Goal: Transaction & Acquisition: Purchase product/service

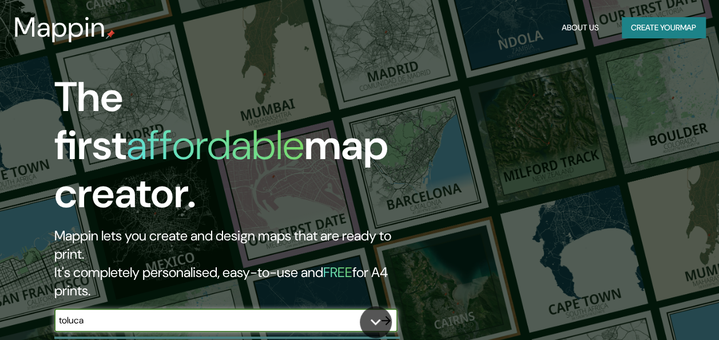
type input "toluca"
click at [391, 313] on icon "button" at bounding box center [386, 320] width 14 height 14
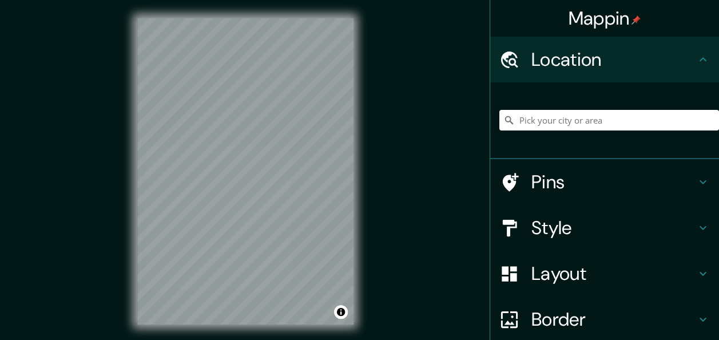
click at [559, 129] on div at bounding box center [609, 120] width 220 height 57
click at [546, 119] on input "Pick your city or area" at bounding box center [609, 120] width 220 height 21
type input "Toluca, [GEOGRAPHIC_DATA], [GEOGRAPHIC_DATA]"
click at [562, 229] on h4 "Style" at bounding box center [613, 227] width 165 height 23
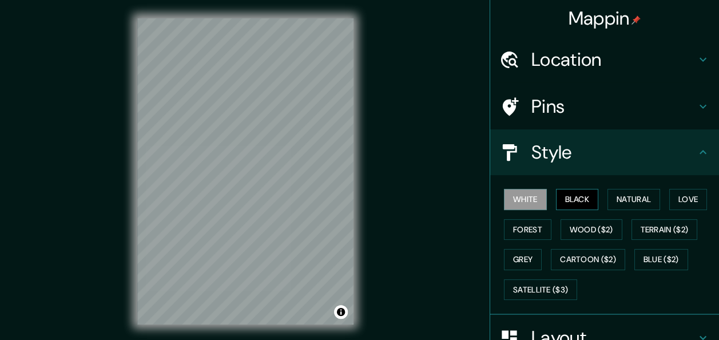
click at [570, 204] on button "Black" at bounding box center [577, 199] width 43 height 21
click at [665, 154] on h4 "Style" at bounding box center [613, 152] width 165 height 23
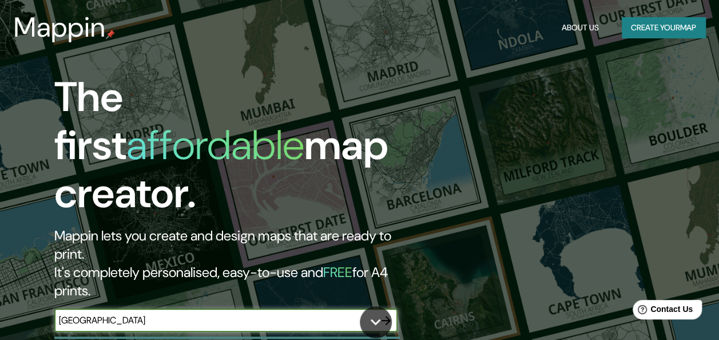
type input "[GEOGRAPHIC_DATA]"
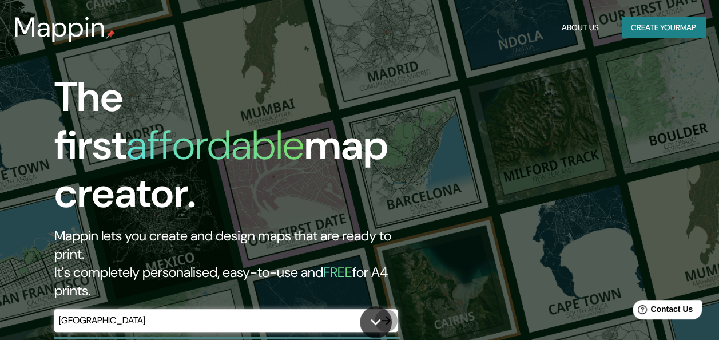
click at [384, 313] on icon "button" at bounding box center [386, 320] width 14 height 14
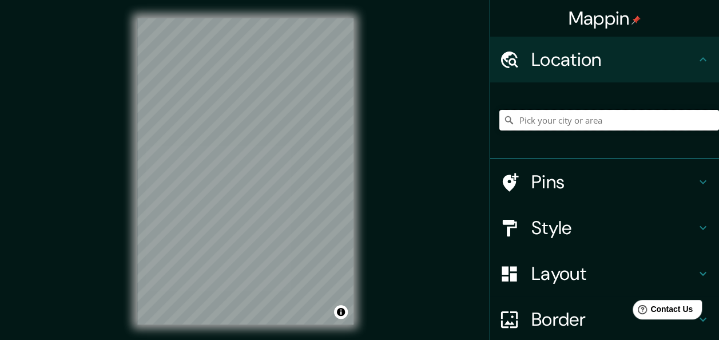
click at [578, 117] on input "Pick your city or area" at bounding box center [609, 120] width 220 height 21
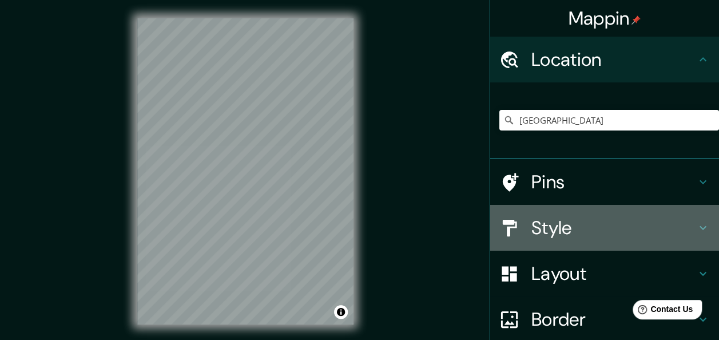
click at [531, 225] on h4 "Style" at bounding box center [613, 227] width 165 height 23
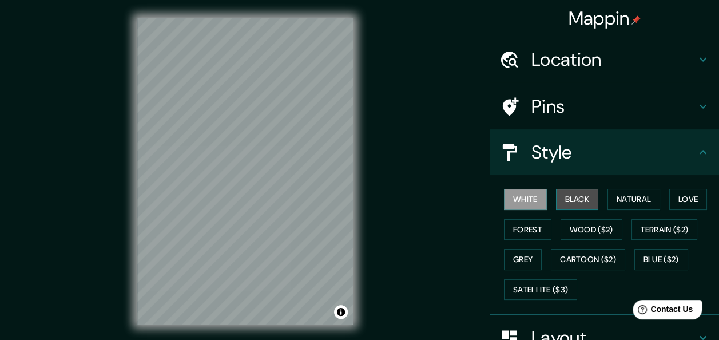
click at [579, 197] on button "Black" at bounding box center [577, 199] width 43 height 21
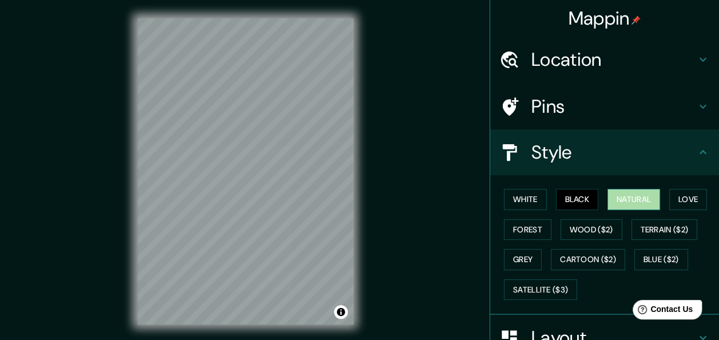
click at [619, 198] on button "Natural" at bounding box center [633, 199] width 53 height 21
click at [684, 199] on button "Love" at bounding box center [688, 199] width 38 height 21
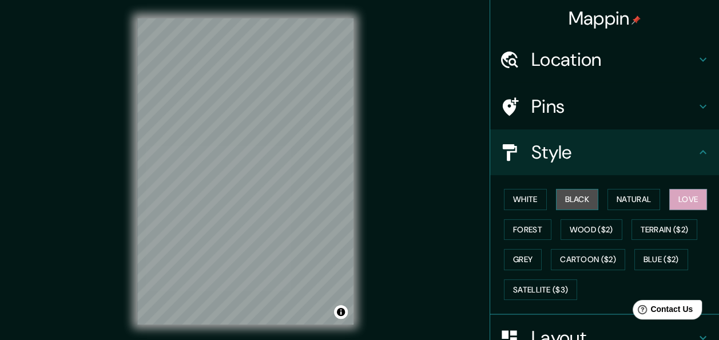
click at [573, 204] on button "Black" at bounding box center [577, 199] width 43 height 21
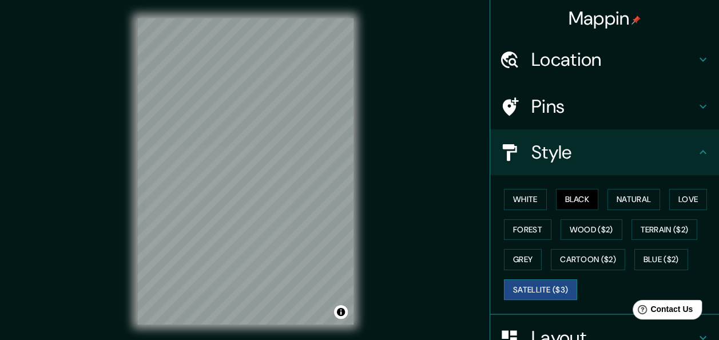
click at [538, 297] on button "Satellite ($3)" at bounding box center [540, 289] width 73 height 21
click at [520, 249] on button "Grey" at bounding box center [523, 259] width 38 height 21
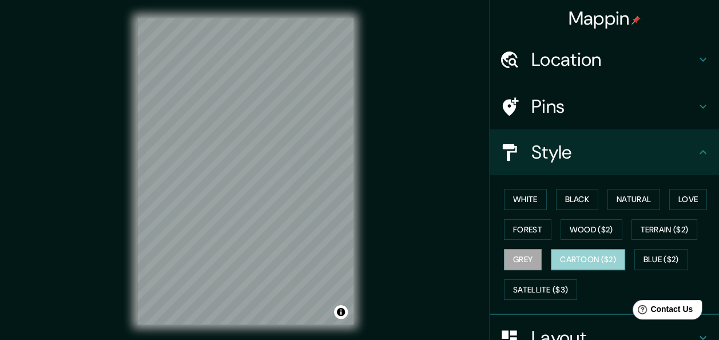
click at [575, 267] on button "Cartoon ($2)" at bounding box center [588, 259] width 74 height 21
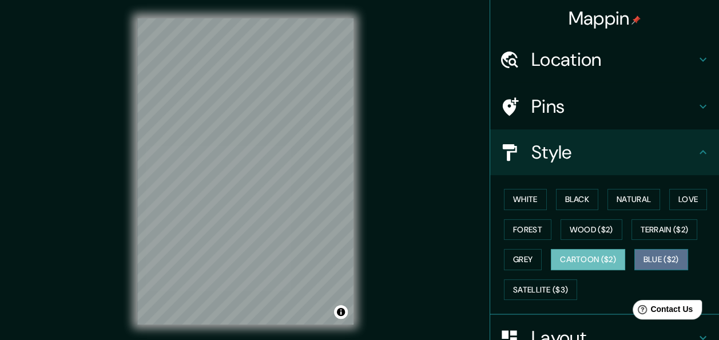
click at [640, 258] on button "Blue ($2)" at bounding box center [661, 259] width 54 height 21
click at [602, 253] on button "Cartoon ($2)" at bounding box center [588, 259] width 74 height 21
click at [644, 257] on button "Blue ($2)" at bounding box center [661, 259] width 54 height 21
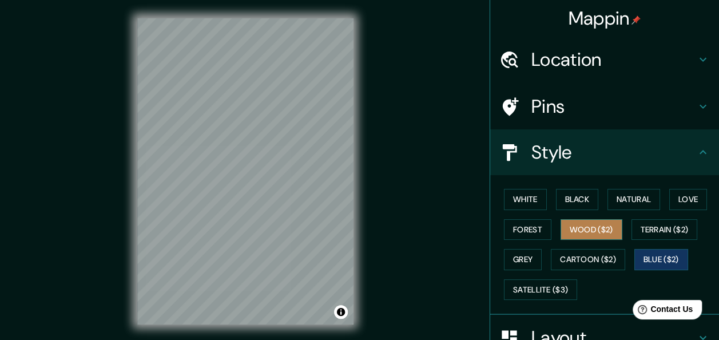
click at [604, 233] on button "Wood ($2)" at bounding box center [592, 229] width 62 height 21
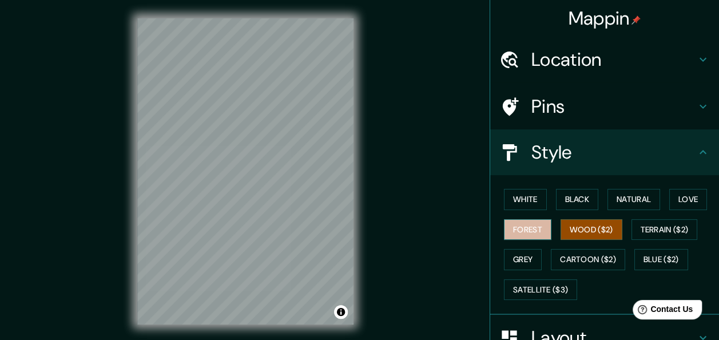
click at [530, 220] on button "Forest" at bounding box center [527, 229] width 47 height 21
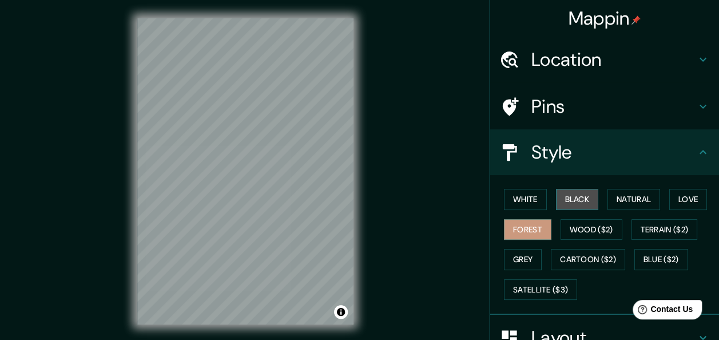
click at [572, 190] on button "Black" at bounding box center [577, 199] width 43 height 21
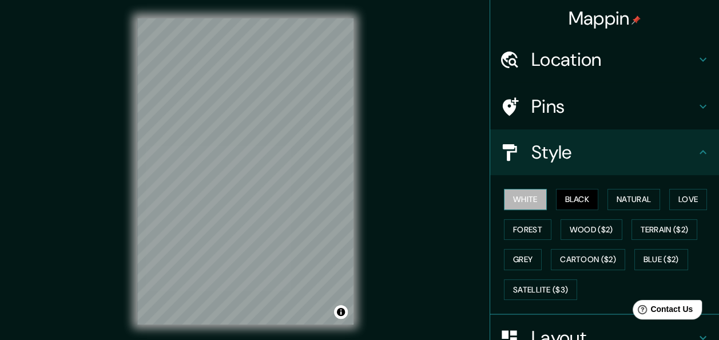
click at [523, 199] on button "White" at bounding box center [525, 199] width 43 height 21
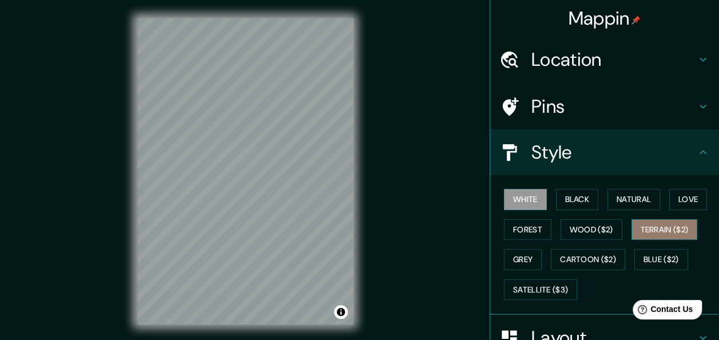
click at [640, 232] on button "Terrain ($2)" at bounding box center [664, 229] width 66 height 21
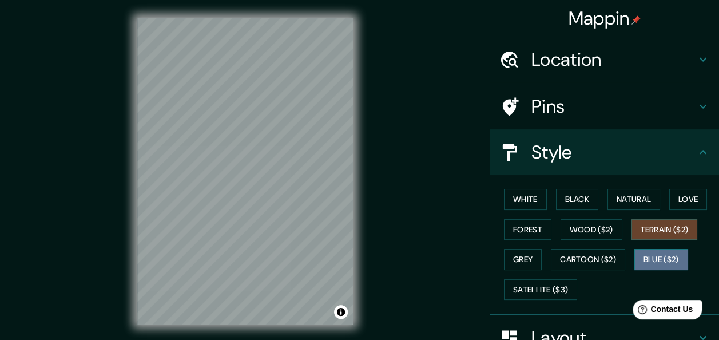
click at [645, 253] on button "Blue ($2)" at bounding box center [661, 259] width 54 height 21
click at [642, 231] on button "Terrain ($2)" at bounding box center [664, 229] width 66 height 21
click at [651, 258] on button "Blue ($2)" at bounding box center [661, 259] width 54 height 21
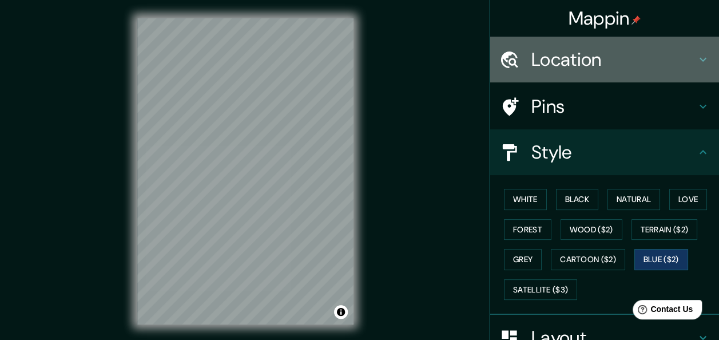
click at [565, 62] on h4 "Location" at bounding box center [613, 59] width 165 height 23
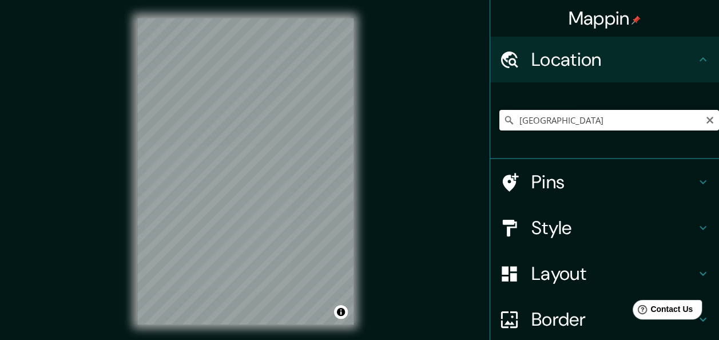
click at [550, 116] on input "[GEOGRAPHIC_DATA]" at bounding box center [609, 120] width 220 height 21
click at [542, 125] on input "[GEOGRAPHIC_DATA]" at bounding box center [609, 120] width 220 height 21
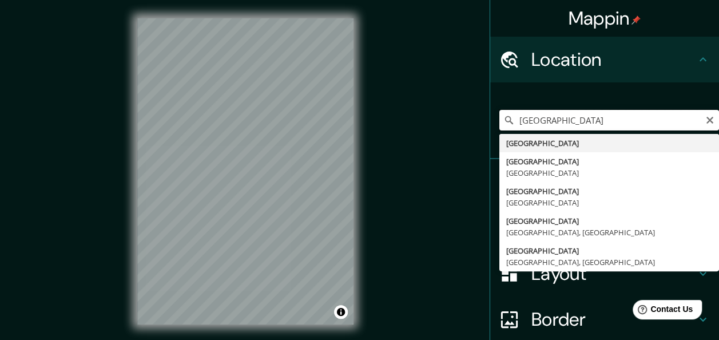
click at [548, 118] on input "[GEOGRAPHIC_DATA]" at bounding box center [609, 120] width 220 height 21
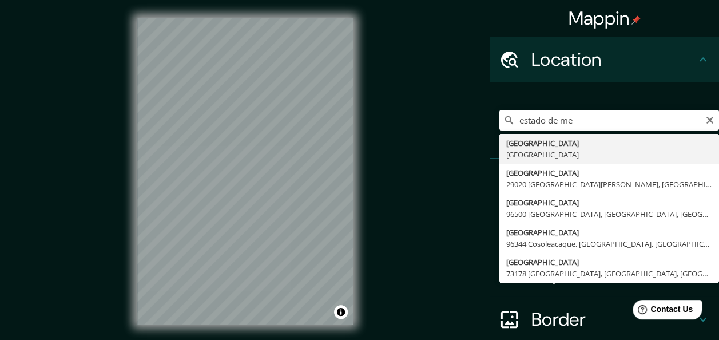
type input "[GEOGRAPHIC_DATA], [GEOGRAPHIC_DATA]"
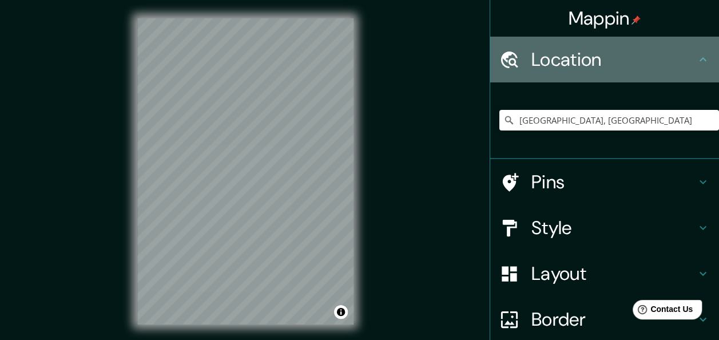
click at [661, 77] on div "Location" at bounding box center [604, 60] width 229 height 46
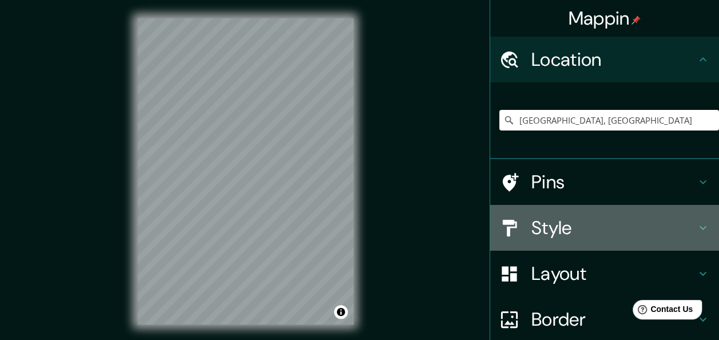
click at [553, 233] on h4 "Style" at bounding box center [613, 227] width 165 height 23
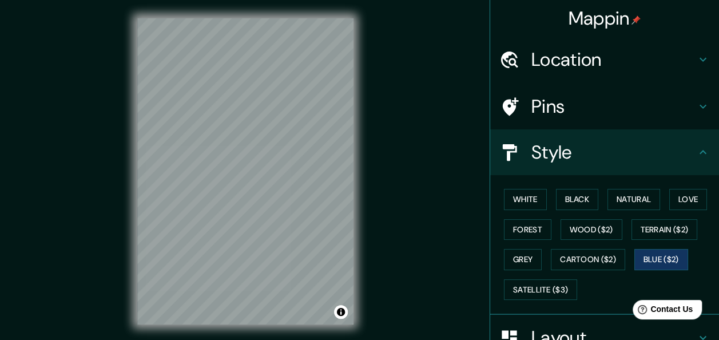
click at [696, 153] on icon at bounding box center [703, 152] width 14 height 14
click at [685, 117] on h4 "Pins" at bounding box center [613, 106] width 165 height 23
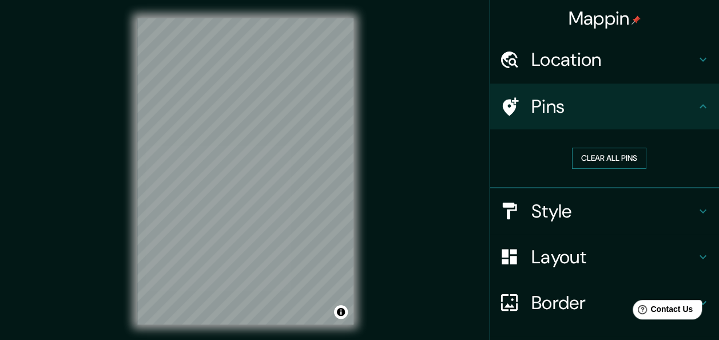
click at [625, 161] on button "Clear all pins" at bounding box center [609, 158] width 74 height 21
click at [643, 260] on h4 "Layout" at bounding box center [613, 256] width 165 height 23
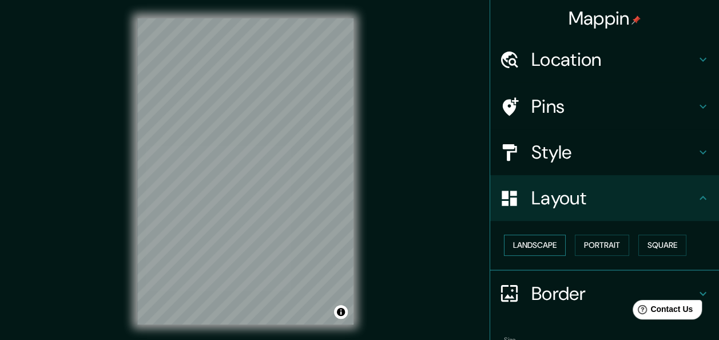
click at [541, 248] on button "Landscape" at bounding box center [535, 244] width 62 height 21
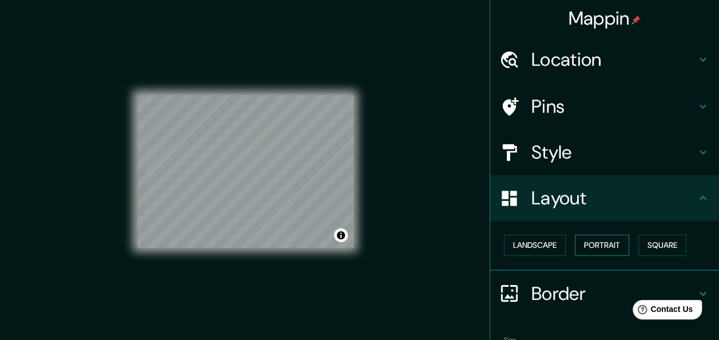
click at [601, 251] on button "Portrait" at bounding box center [602, 244] width 54 height 21
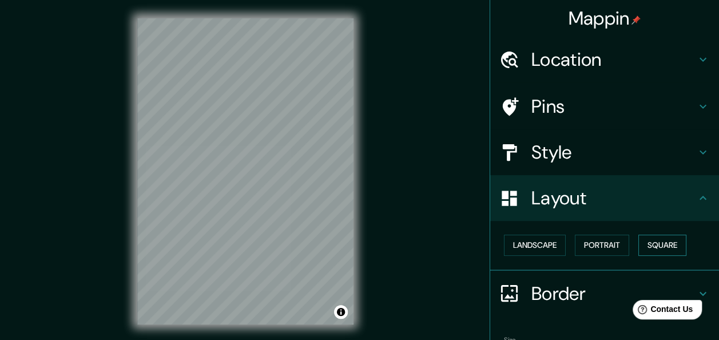
click at [663, 251] on button "Square" at bounding box center [662, 244] width 48 height 21
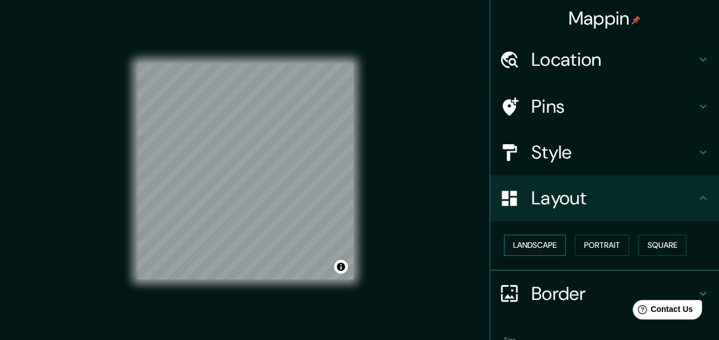
click at [536, 249] on button "Landscape" at bounding box center [535, 244] width 62 height 21
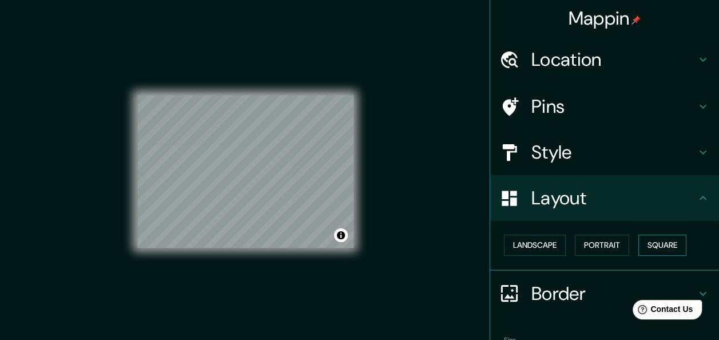
click at [666, 245] on button "Square" at bounding box center [662, 244] width 48 height 21
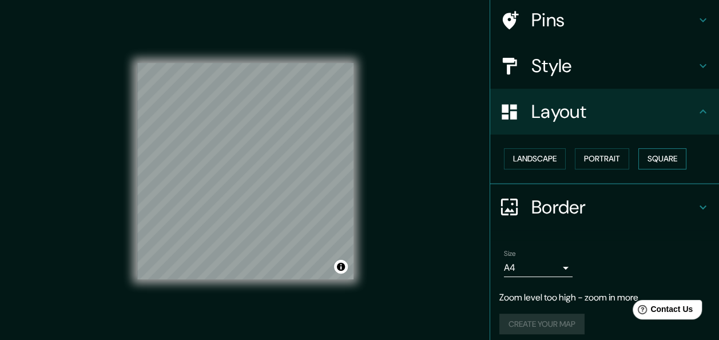
scroll to position [89, 0]
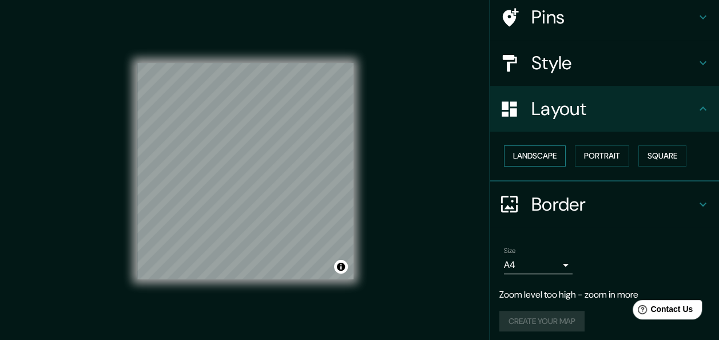
click at [534, 163] on button "Landscape" at bounding box center [535, 155] width 62 height 21
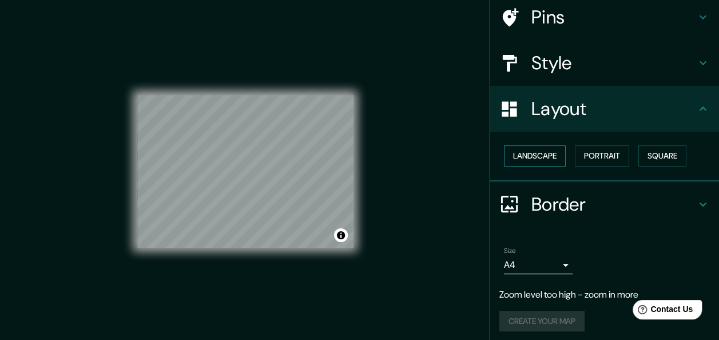
scroll to position [94, 0]
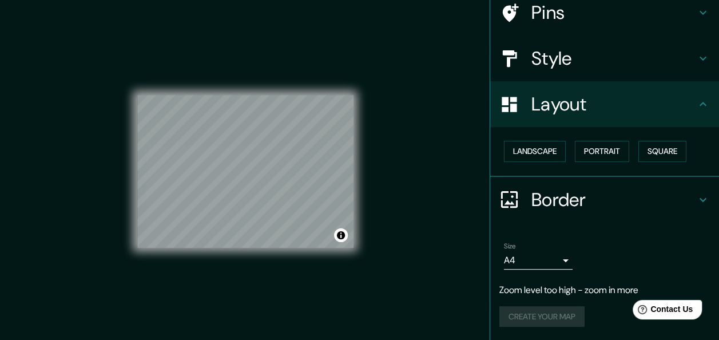
click at [554, 263] on body "Mappin Location [GEOGRAPHIC_DATA], [GEOGRAPHIC_DATA] [GEOGRAPHIC_DATA] [GEOGRAP…" at bounding box center [359, 170] width 719 height 340
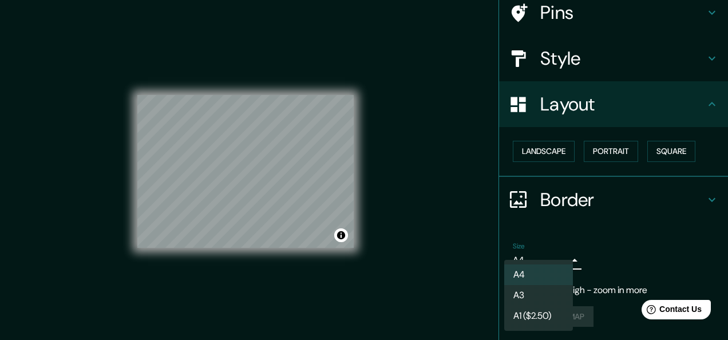
click at [550, 300] on li "A3" at bounding box center [538, 295] width 69 height 21
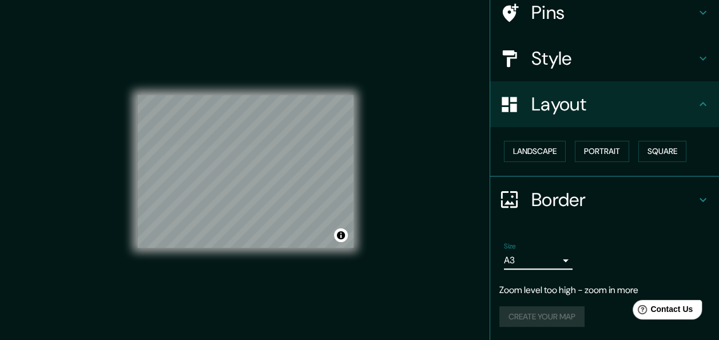
click at [546, 264] on body "Mappin Location [GEOGRAPHIC_DATA], [GEOGRAPHIC_DATA] [GEOGRAPHIC_DATA] [GEOGRAP…" at bounding box center [359, 170] width 719 height 340
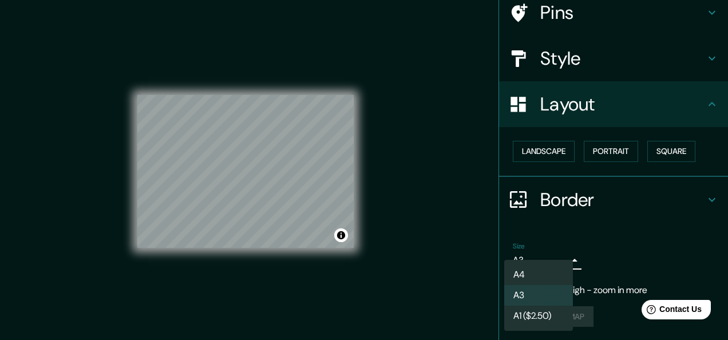
click at [552, 276] on li "A4" at bounding box center [538, 274] width 69 height 21
type input "single"
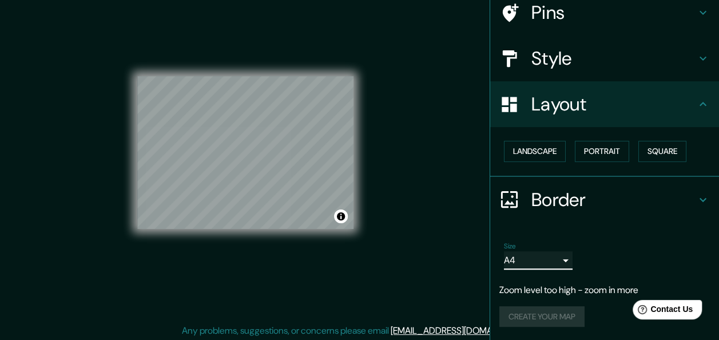
scroll to position [21, 0]
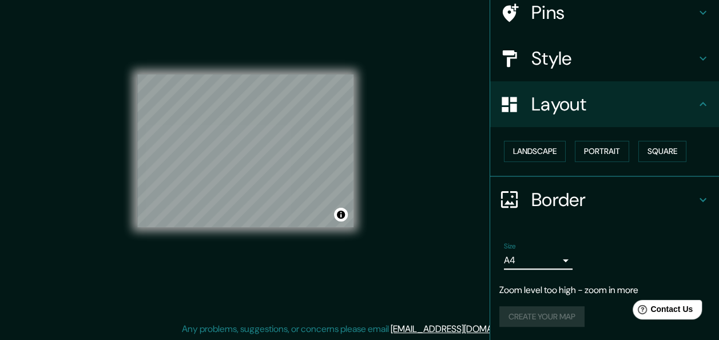
click at [675, 201] on h4 "Border" at bounding box center [613, 199] width 165 height 23
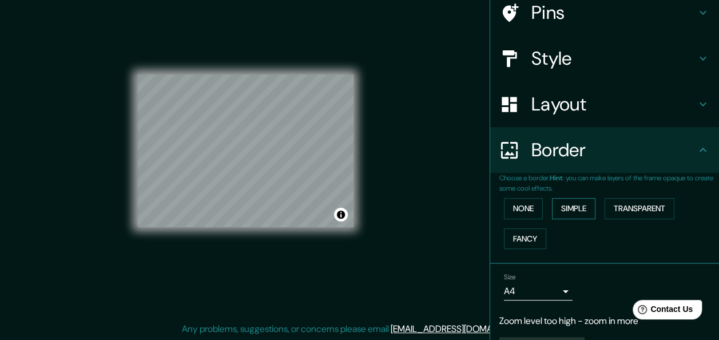
click at [571, 210] on button "Simple" at bounding box center [573, 208] width 43 height 21
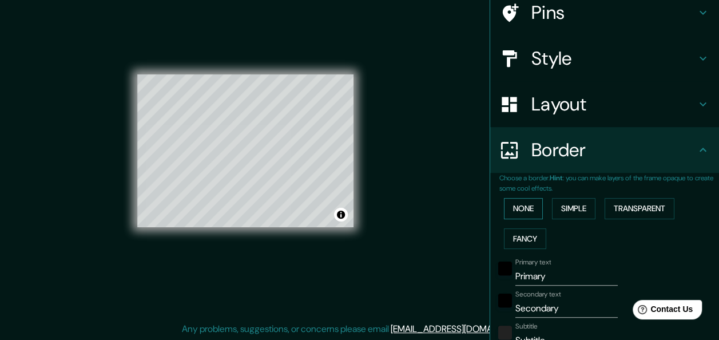
click at [519, 210] on button "None" at bounding box center [523, 208] width 39 height 21
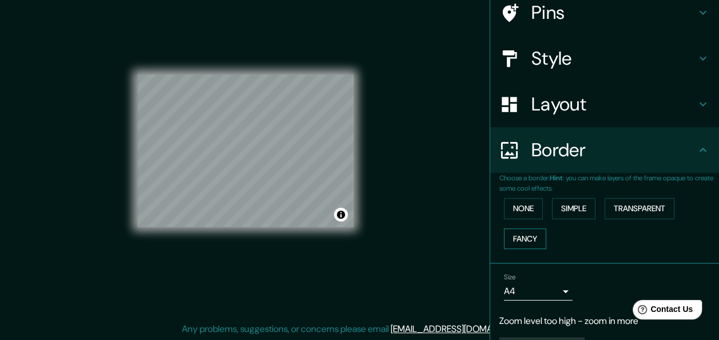
click at [525, 243] on button "Fancy" at bounding box center [525, 238] width 42 height 21
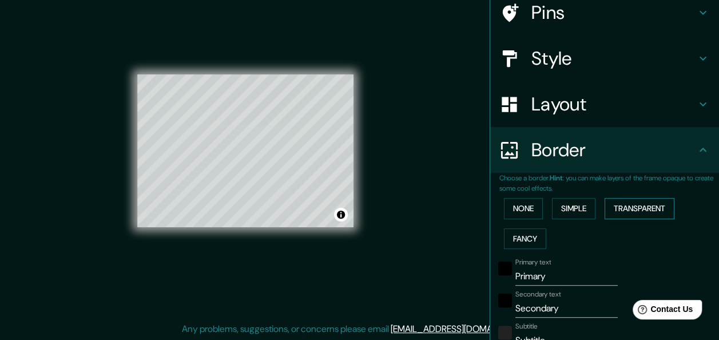
click at [644, 213] on button "Transparent" at bounding box center [640, 208] width 70 height 21
click at [517, 211] on button "None" at bounding box center [523, 208] width 39 height 21
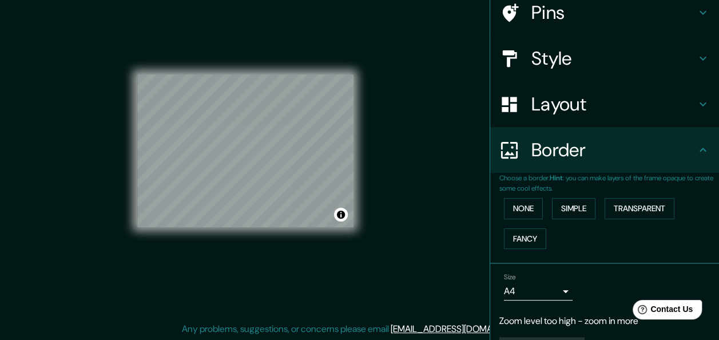
click at [662, 157] on h4 "Border" at bounding box center [613, 149] width 165 height 23
click at [697, 162] on div "Border" at bounding box center [604, 150] width 229 height 46
click at [691, 122] on div "Layout" at bounding box center [604, 104] width 229 height 46
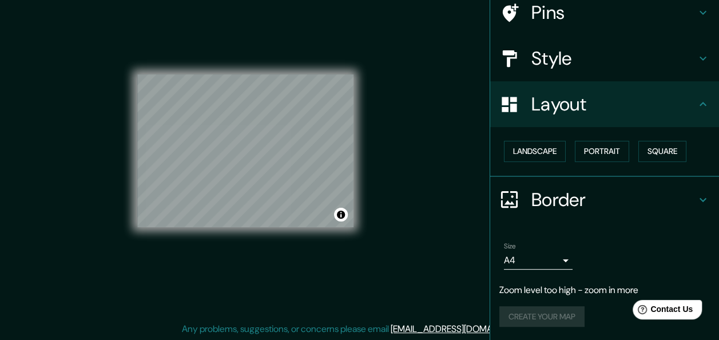
click at [696, 118] on div "Layout" at bounding box center [604, 104] width 229 height 46
click at [696, 107] on icon at bounding box center [703, 104] width 14 height 14
click at [693, 209] on div "Border" at bounding box center [604, 200] width 229 height 46
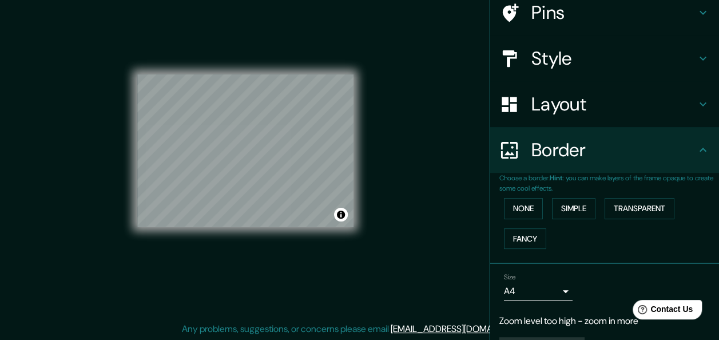
click at [686, 172] on div "Border" at bounding box center [604, 150] width 229 height 46
click at [697, 152] on icon at bounding box center [703, 150] width 14 height 14
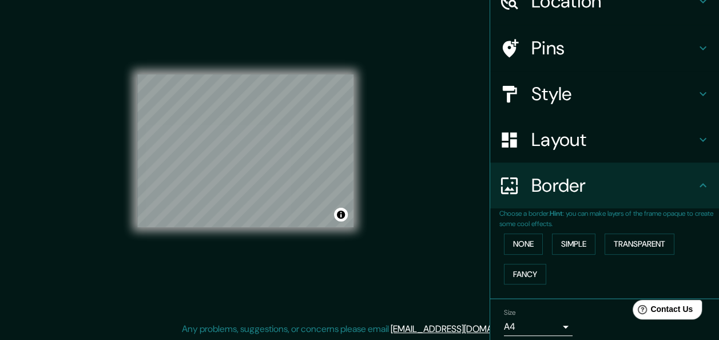
scroll to position [0, 0]
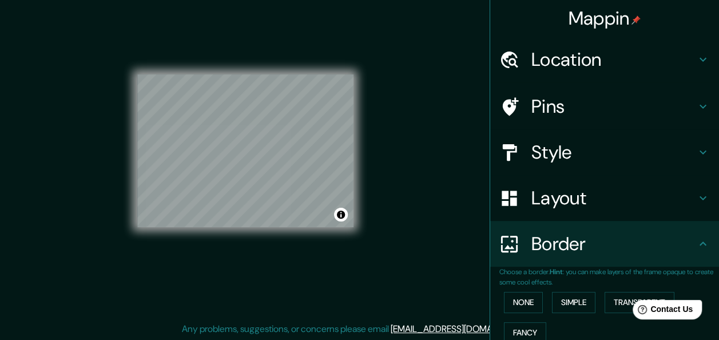
click at [671, 62] on h4 "Location" at bounding box center [613, 59] width 165 height 23
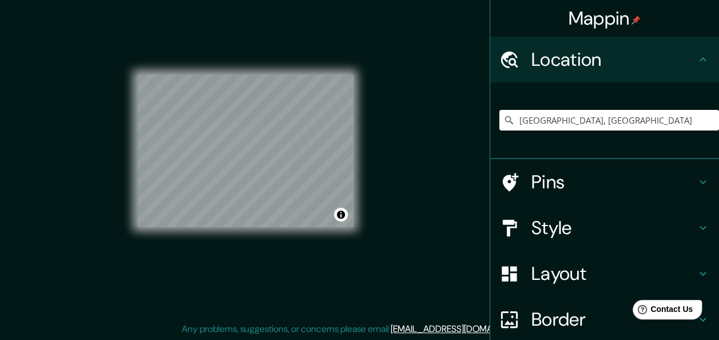
click at [646, 232] on h4 "Style" at bounding box center [613, 227] width 165 height 23
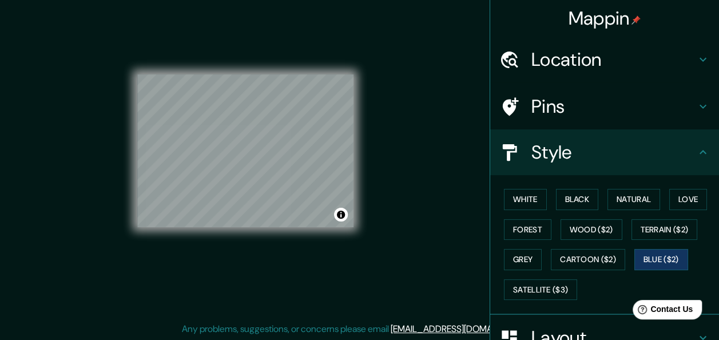
click at [679, 163] on h4 "Style" at bounding box center [613, 152] width 165 height 23
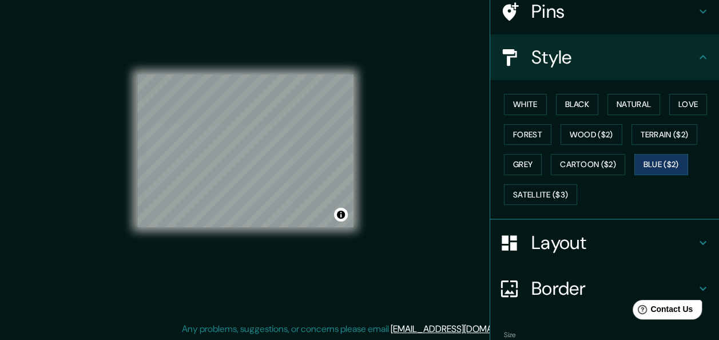
click at [574, 263] on div "Layout" at bounding box center [604, 243] width 229 height 46
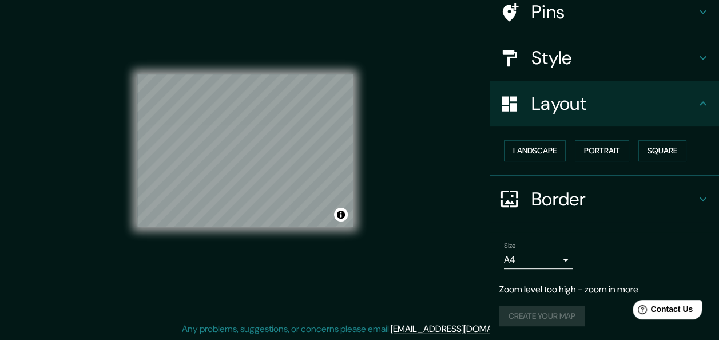
scroll to position [94, 0]
click at [533, 152] on button "Landscape" at bounding box center [535, 151] width 62 height 21
click at [602, 77] on div "Style" at bounding box center [604, 58] width 229 height 46
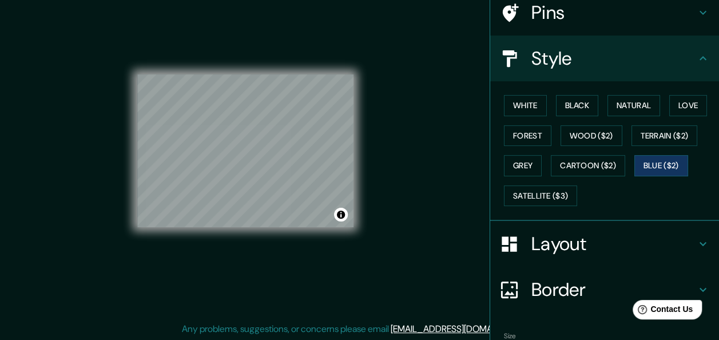
click at [585, 252] on h4 "Layout" at bounding box center [613, 243] width 165 height 23
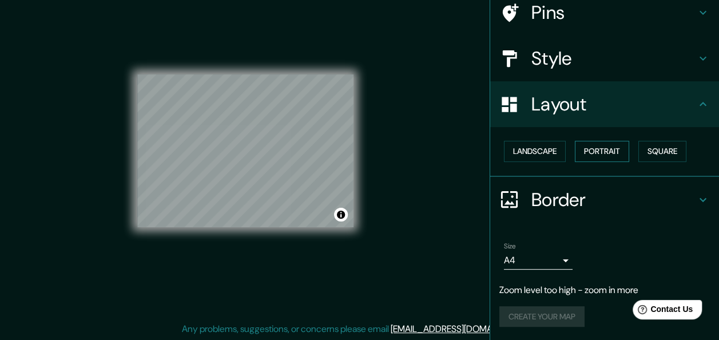
click at [586, 152] on button "Portrait" at bounding box center [602, 151] width 54 height 21
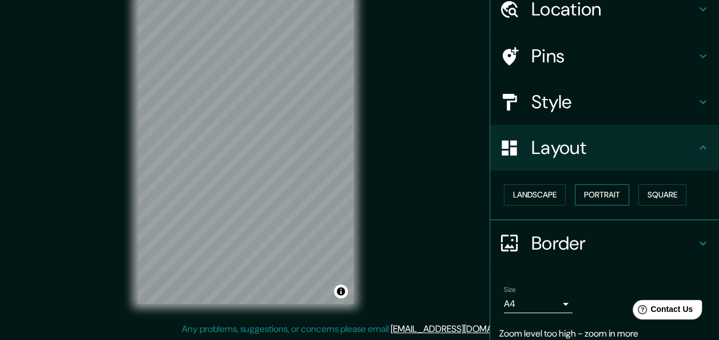
scroll to position [0, 0]
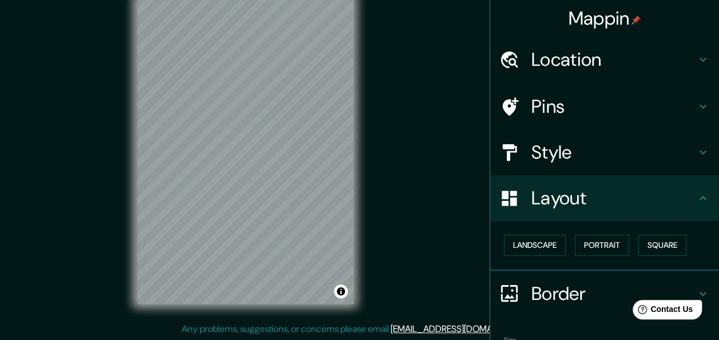
click at [622, 118] on div "Pins" at bounding box center [604, 107] width 229 height 46
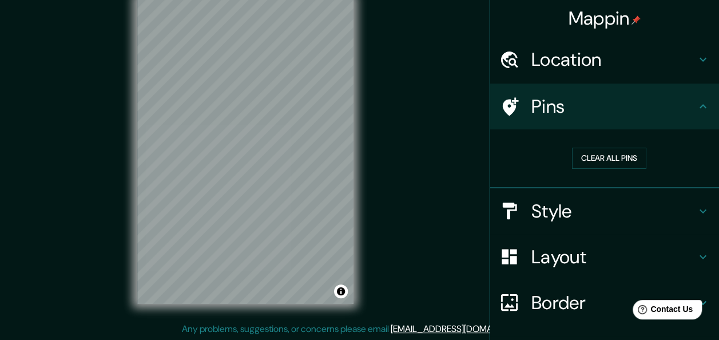
click at [650, 73] on div "Location" at bounding box center [604, 60] width 229 height 46
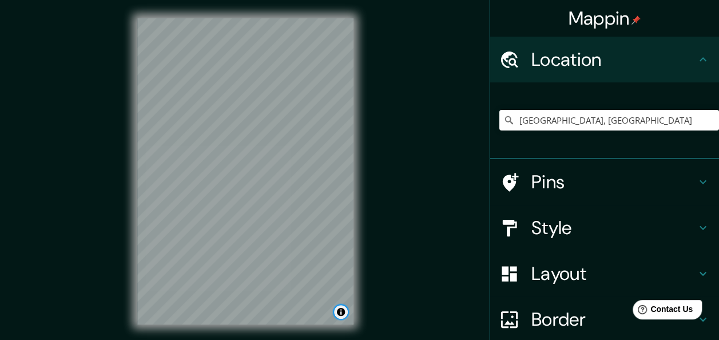
click at [342, 316] on button "Toggle attribution" at bounding box center [341, 312] width 14 height 14
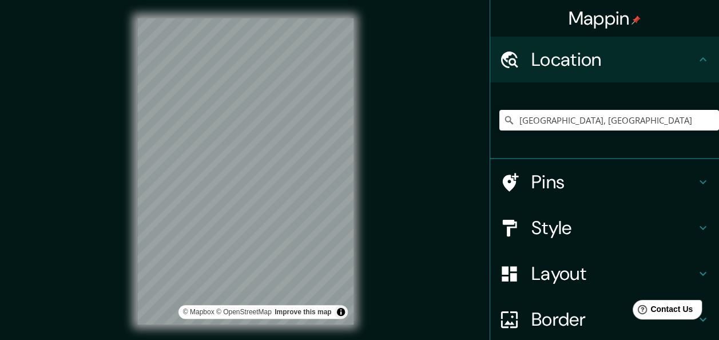
click at [551, 278] on h4 "Layout" at bounding box center [613, 273] width 165 height 23
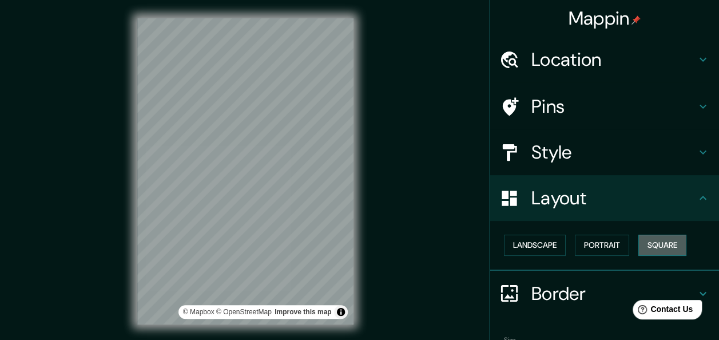
click at [656, 236] on button "Square" at bounding box center [662, 244] width 48 height 21
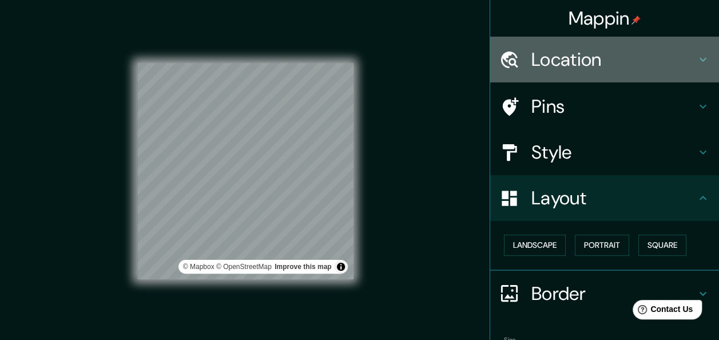
click at [607, 66] on h4 "Location" at bounding box center [613, 59] width 165 height 23
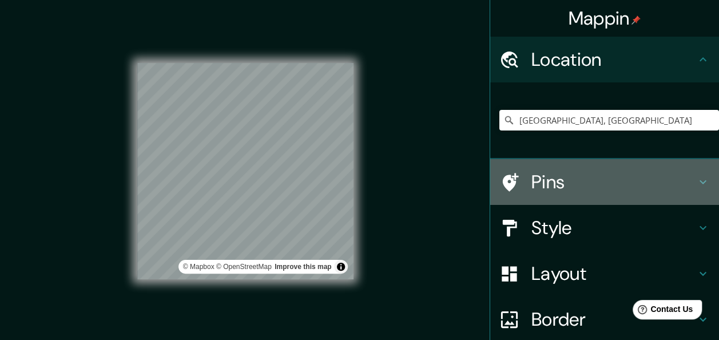
click at [582, 186] on h4 "Pins" at bounding box center [613, 181] width 165 height 23
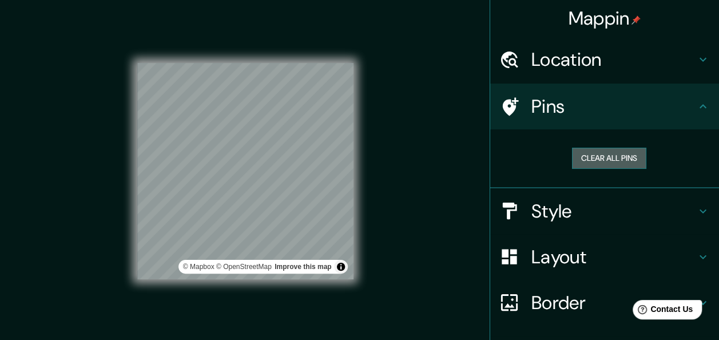
click at [613, 154] on button "Clear all pins" at bounding box center [609, 158] width 74 height 21
click at [605, 166] on button "Clear all pins" at bounding box center [609, 158] width 74 height 21
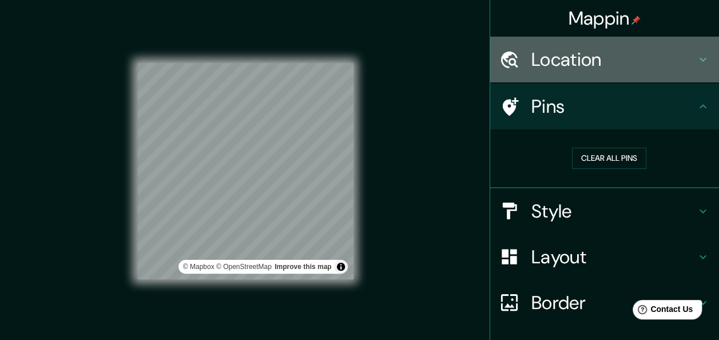
click at [586, 70] on h4 "Location" at bounding box center [613, 59] width 165 height 23
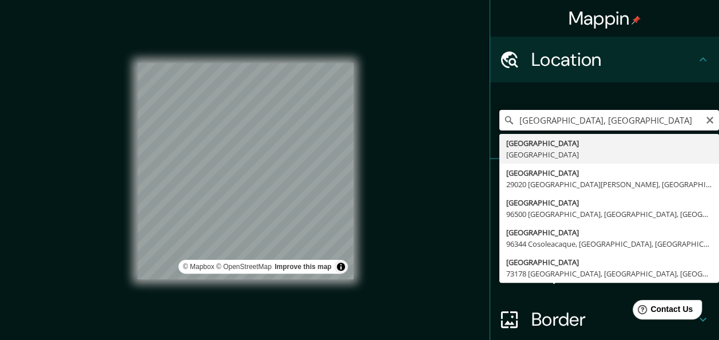
click at [544, 117] on input "[GEOGRAPHIC_DATA], [GEOGRAPHIC_DATA]" at bounding box center [609, 120] width 220 height 21
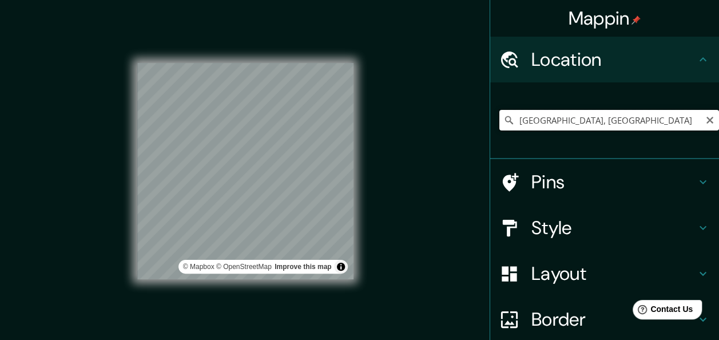
click at [573, 118] on input "[GEOGRAPHIC_DATA], [GEOGRAPHIC_DATA]" at bounding box center [609, 120] width 220 height 21
click at [617, 118] on input "[GEOGRAPHIC_DATA], [GEOGRAPHIC_DATA]" at bounding box center [609, 120] width 220 height 21
click at [645, 125] on input "[GEOGRAPHIC_DATA], [GEOGRAPHIC_DATA]" at bounding box center [609, 120] width 220 height 21
click at [629, 122] on input "[GEOGRAPHIC_DATA], [GEOGRAPHIC_DATA]" at bounding box center [609, 120] width 220 height 21
click at [531, 116] on input "[GEOGRAPHIC_DATA], [GEOGRAPHIC_DATA]" at bounding box center [609, 120] width 220 height 21
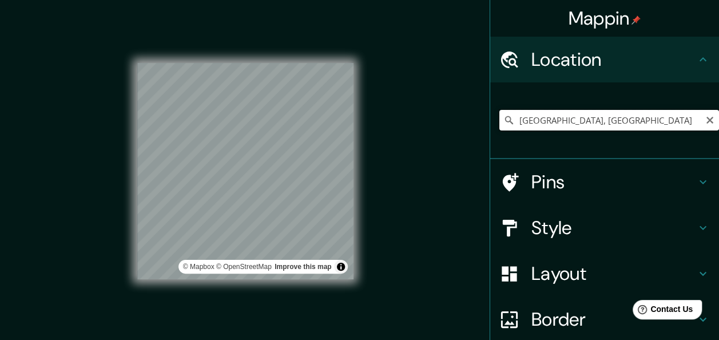
click at [531, 116] on input "[GEOGRAPHIC_DATA], [GEOGRAPHIC_DATA]" at bounding box center [609, 120] width 220 height 21
click at [527, 120] on input "[GEOGRAPHIC_DATA]" at bounding box center [609, 120] width 220 height 21
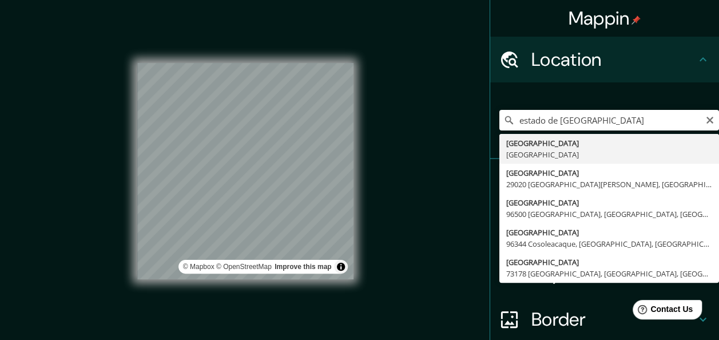
type input "[GEOGRAPHIC_DATA], [GEOGRAPHIC_DATA]"
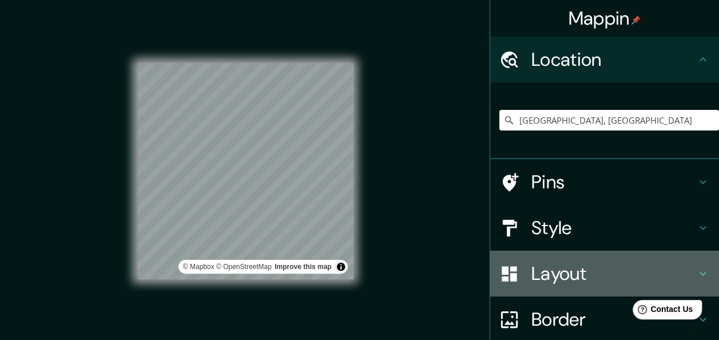
click at [546, 284] on h4 "Layout" at bounding box center [613, 273] width 165 height 23
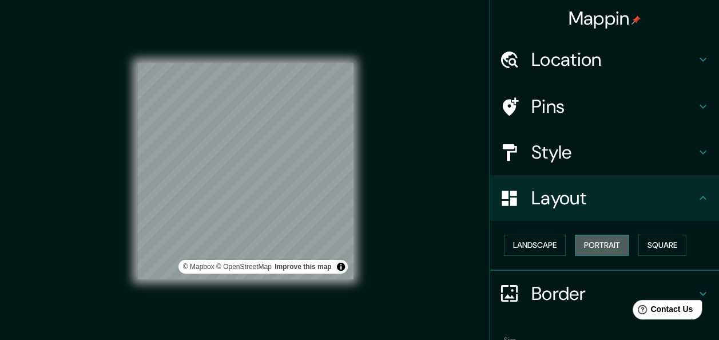
click at [593, 243] on button "Portrait" at bounding box center [602, 244] width 54 height 21
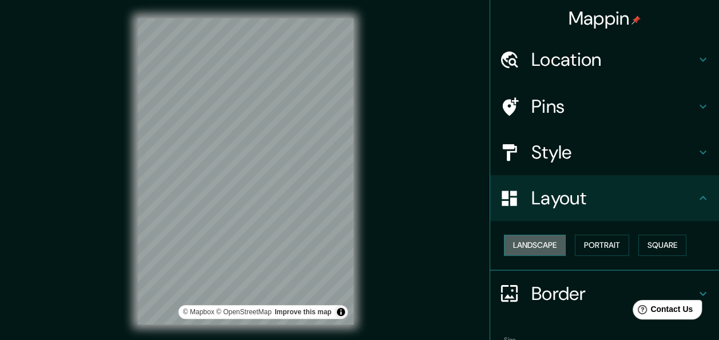
click at [541, 245] on button "Landscape" at bounding box center [535, 244] width 62 height 21
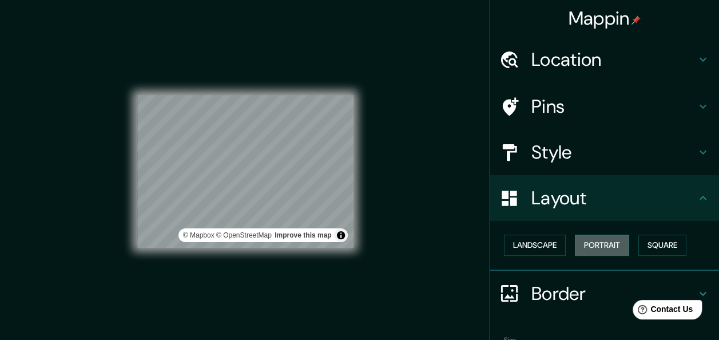
click at [589, 245] on button "Portrait" at bounding box center [602, 244] width 54 height 21
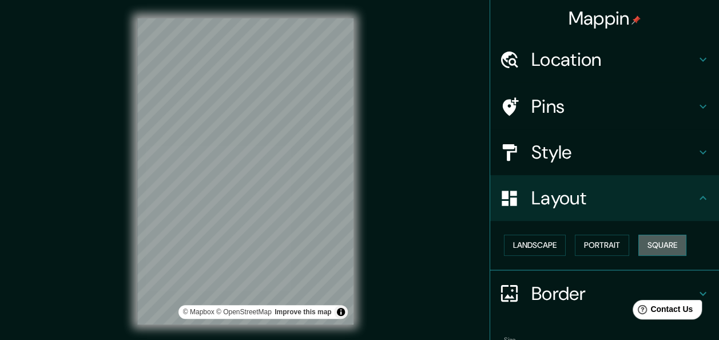
click at [670, 245] on button "Square" at bounding box center [662, 244] width 48 height 21
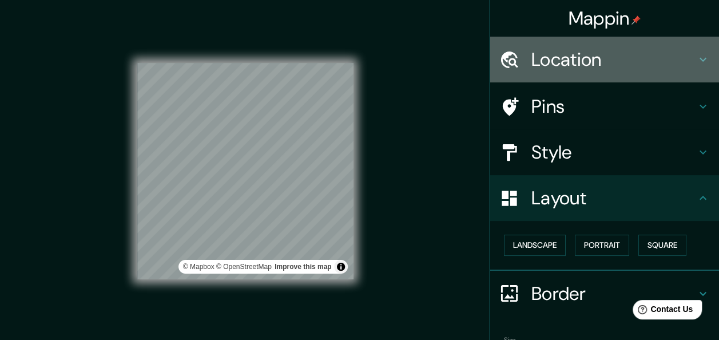
click at [565, 63] on h4 "Location" at bounding box center [613, 59] width 165 height 23
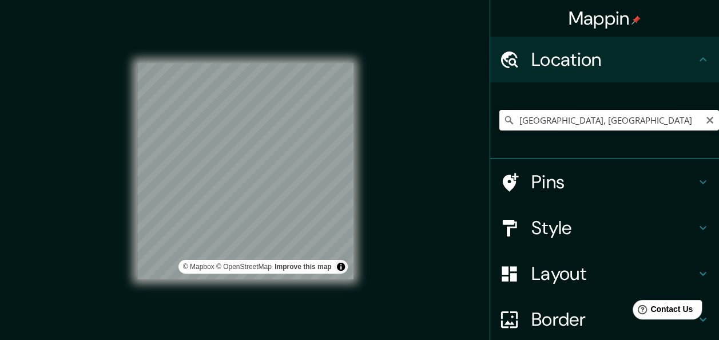
click at [563, 122] on input "[GEOGRAPHIC_DATA], [GEOGRAPHIC_DATA]" at bounding box center [609, 120] width 220 height 21
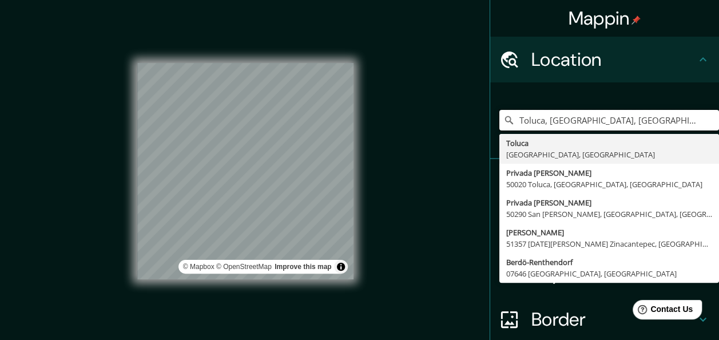
type input "Toluca, [GEOGRAPHIC_DATA], [GEOGRAPHIC_DATA]"
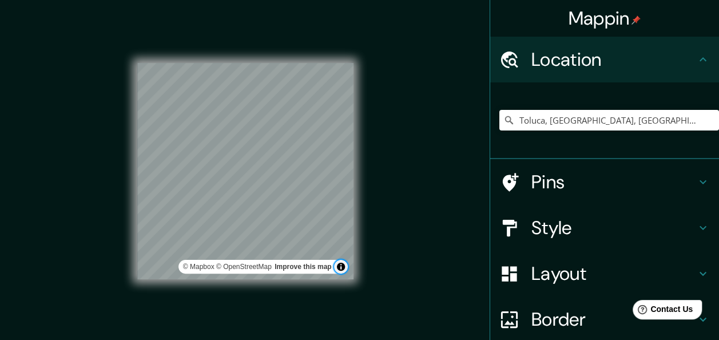
click at [342, 264] on button "Toggle attribution" at bounding box center [341, 267] width 14 height 14
